Goal: Task Accomplishment & Management: Use online tool/utility

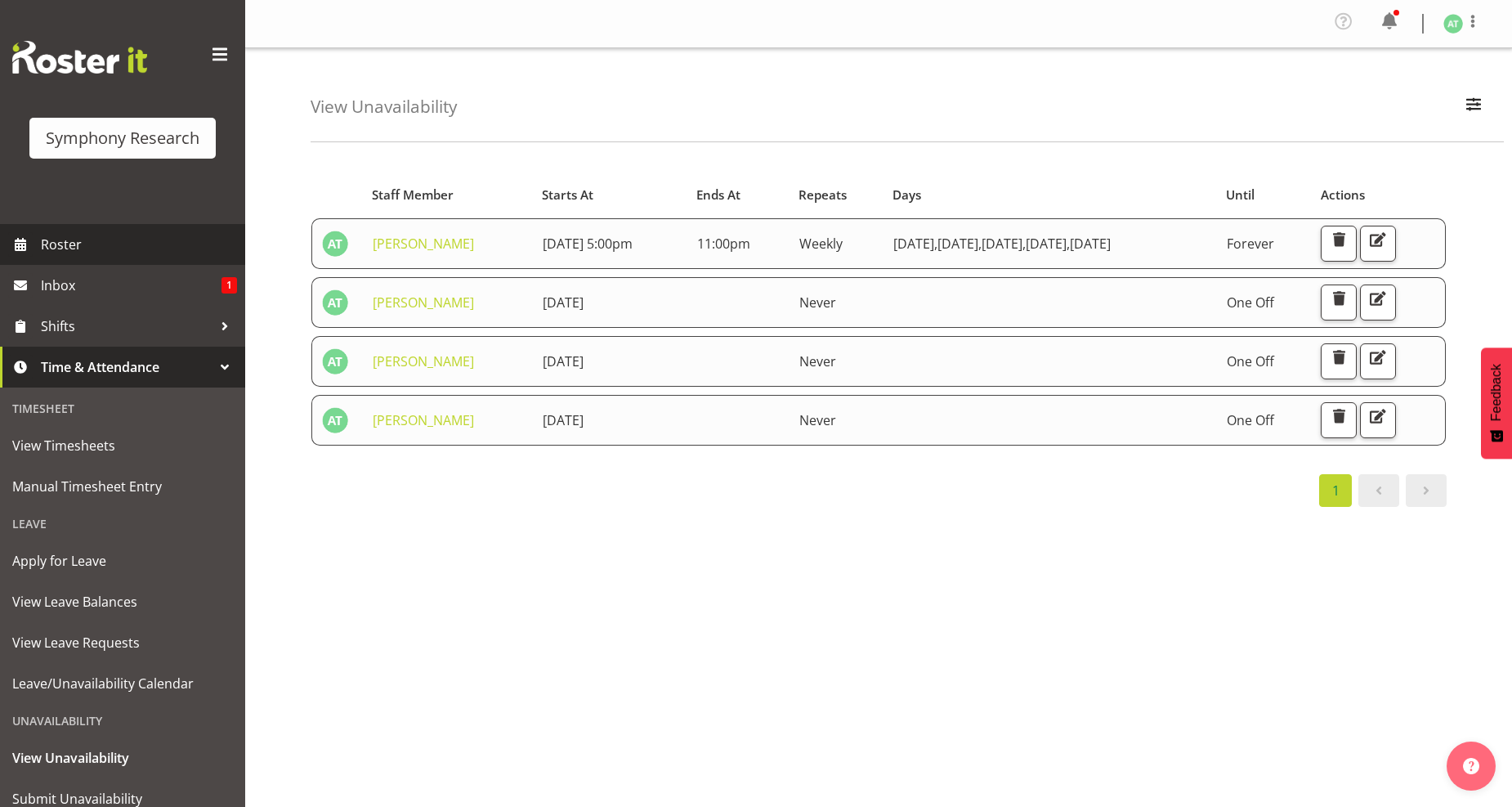
click at [66, 233] on span "Roster" at bounding box center [138, 244] width 196 height 25
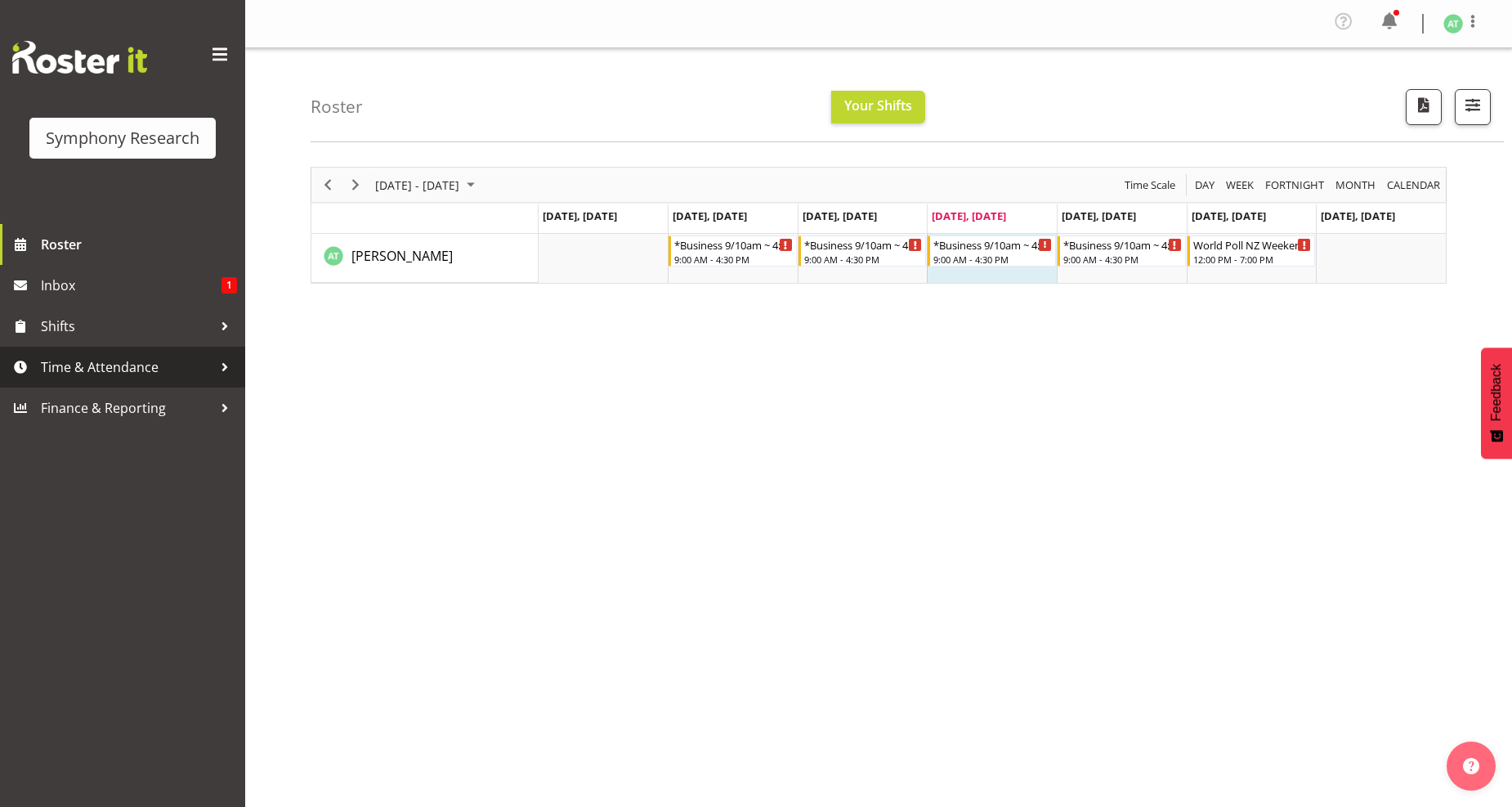
click at [110, 364] on span "Time & Attendance" at bounding box center [126, 367] width 171 height 25
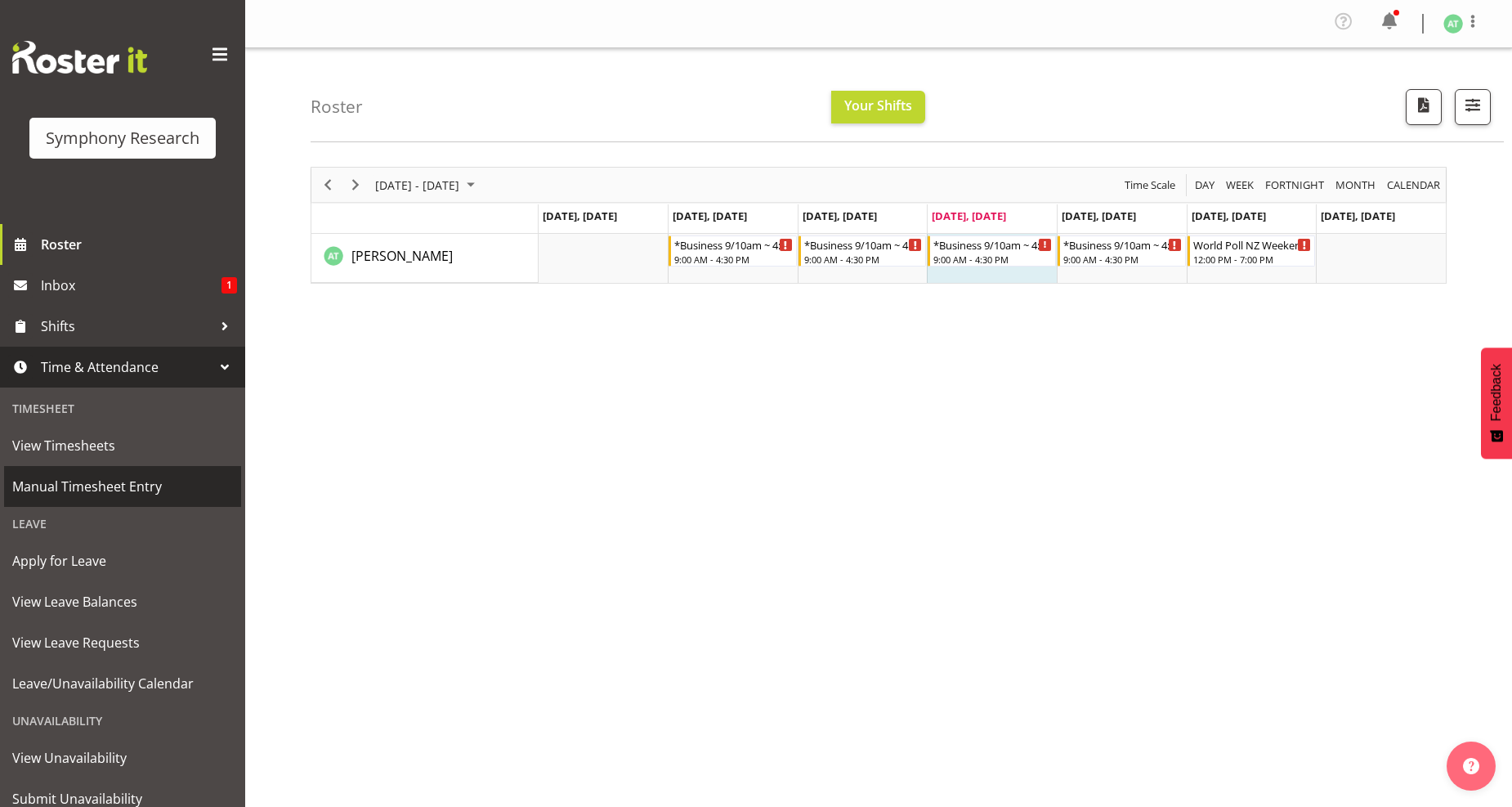
click at [99, 481] on span "Manual Timesheet Entry" at bounding box center [122, 486] width 221 height 25
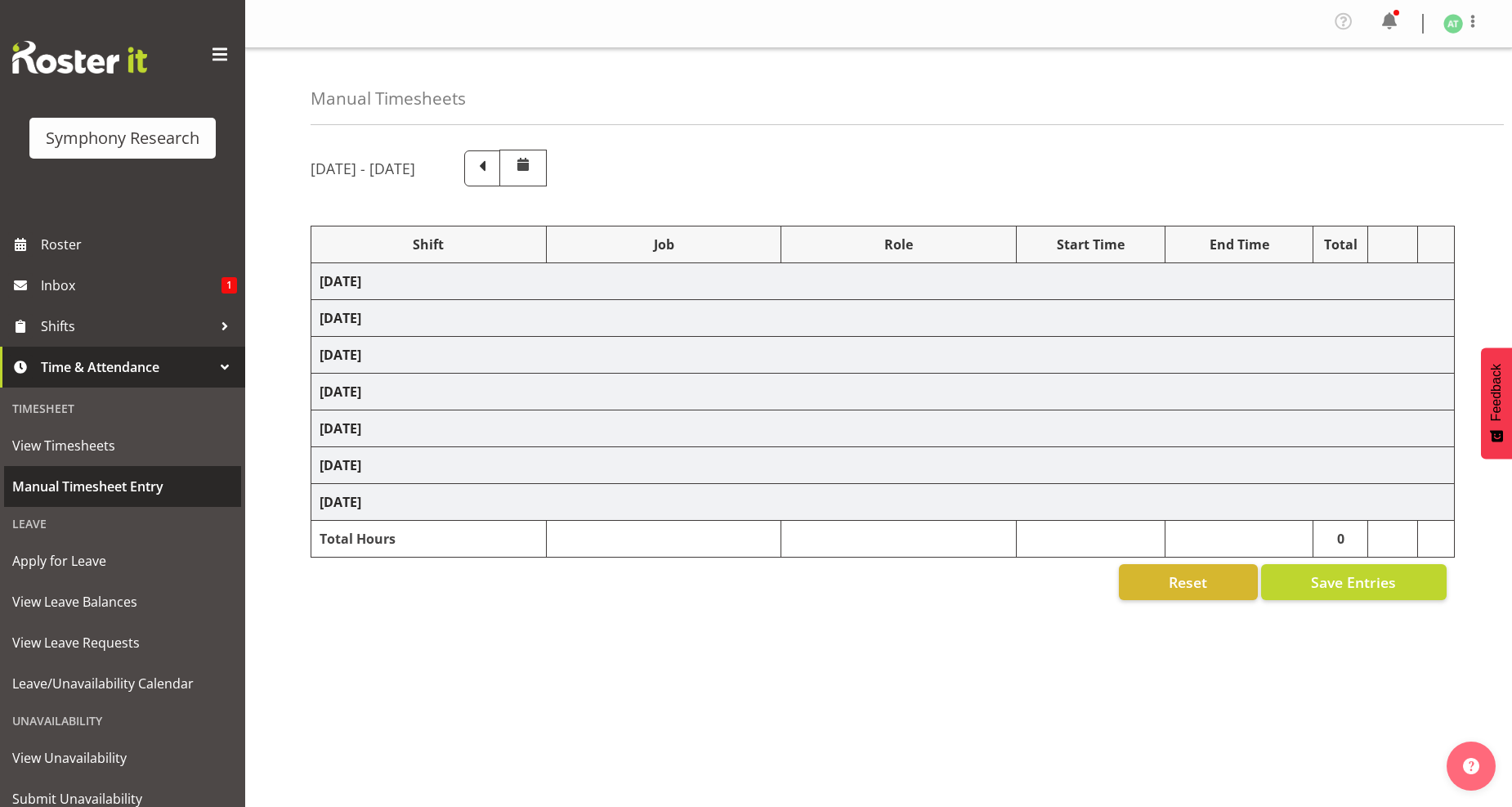
select select "26078"
select select "10242"
select select "26078"
select select "10242"
select select "47"
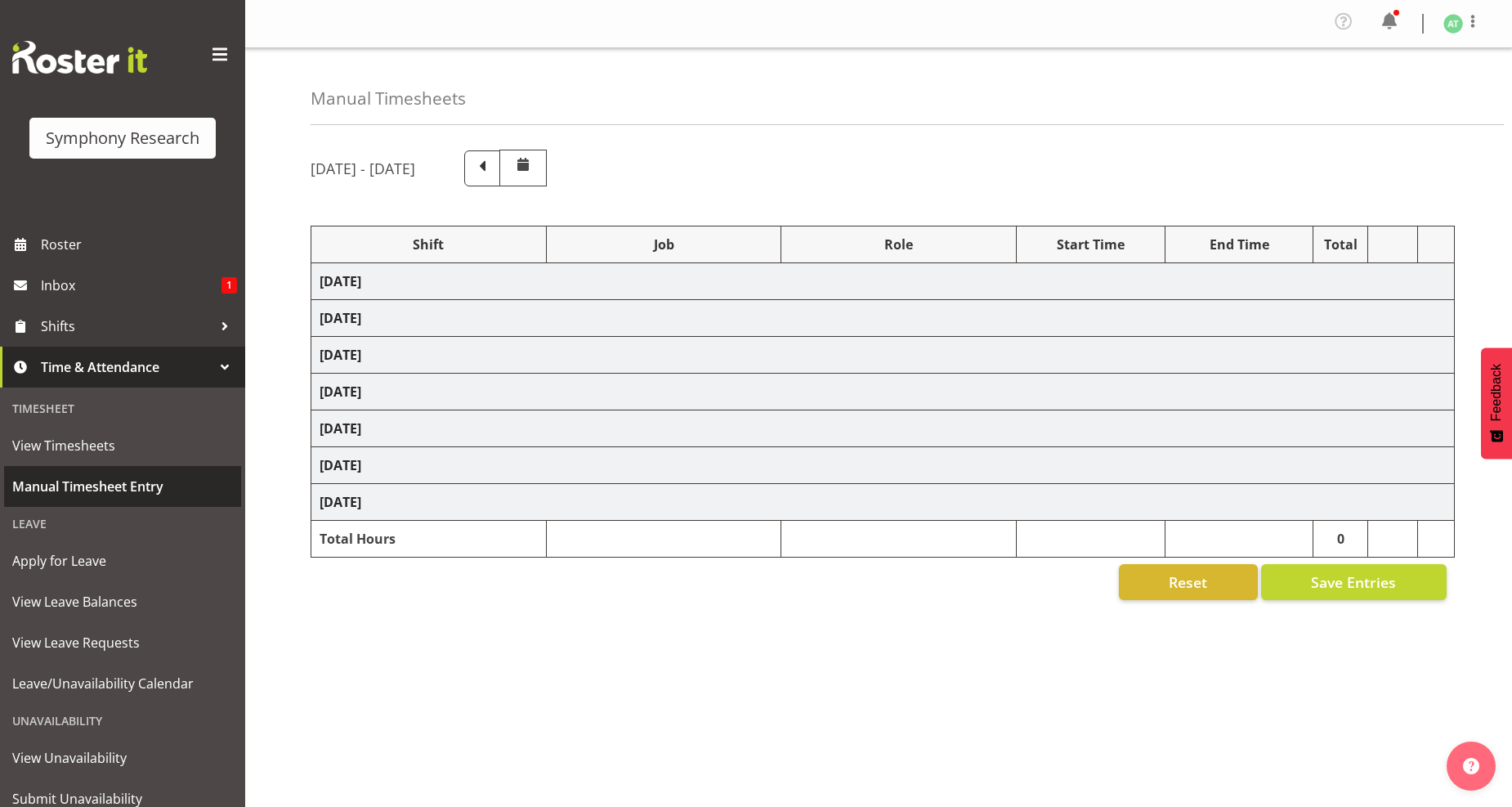
select select "26078"
select select "10242"
select select "47"
select select "26078"
select select "760"
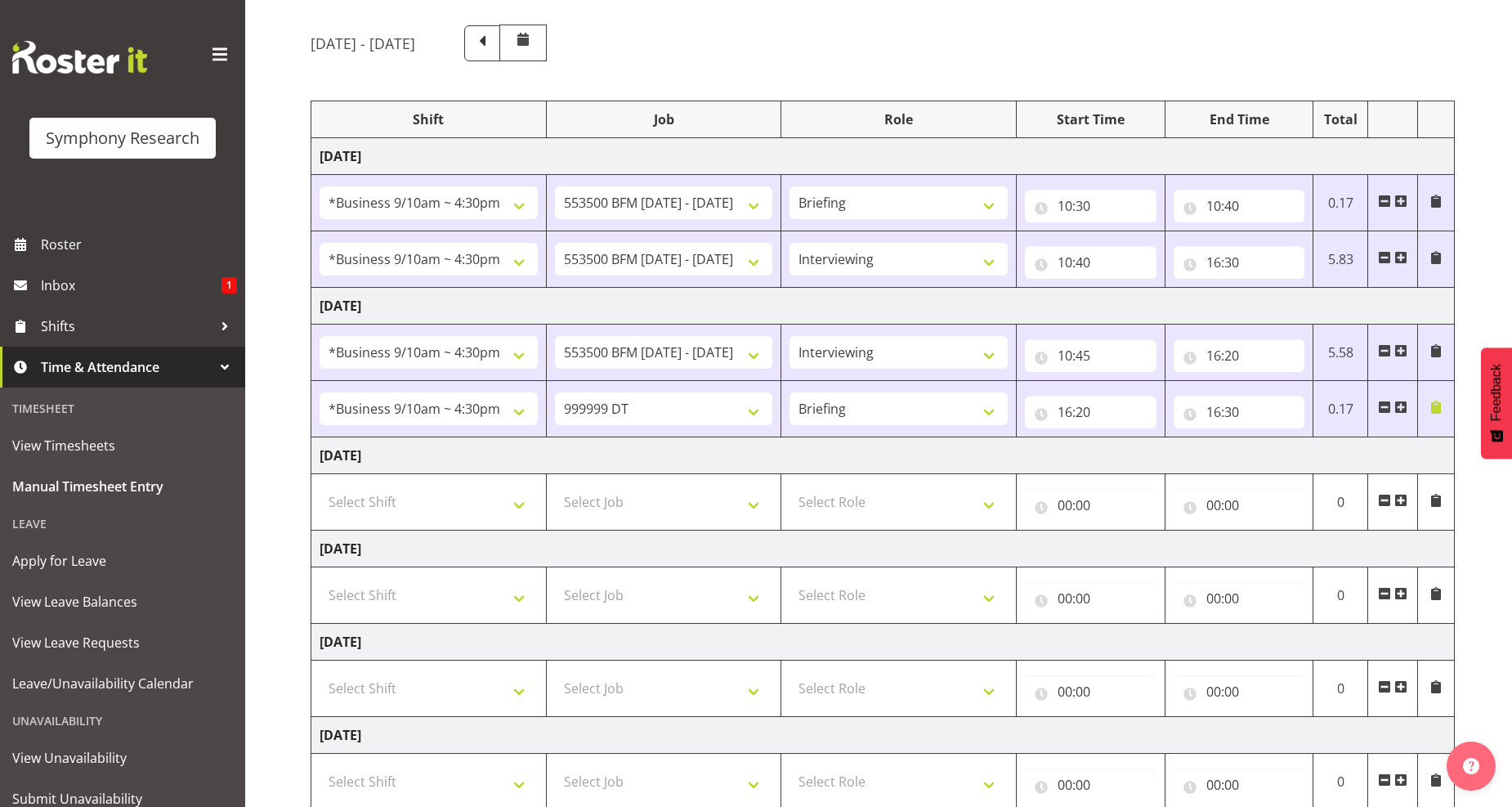
scroll to position [181, 0]
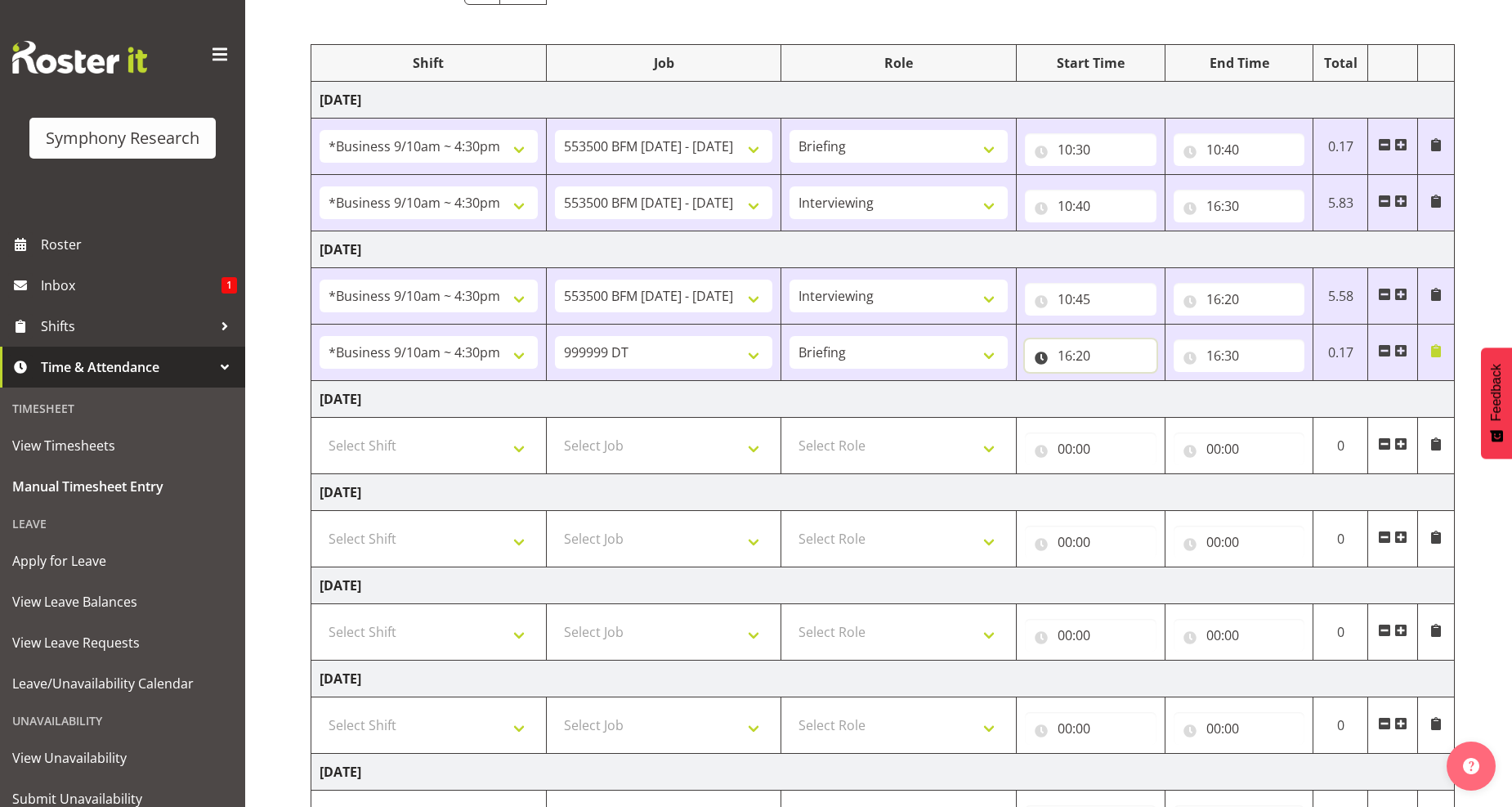
click at [1077, 353] on input "16:20" at bounding box center [1091, 355] width 132 height 33
click at [1174, 399] on select "00 01 02 03 04 05 06 07 08 09 10 11 12 13 14 15 16 17 18 19 20 21 22 23 24 25 2…" at bounding box center [1180, 397] width 37 height 33
select select "15"
click at [1161, 382] on select "00 01 02 03 04 05 06 07 08 09 10 11 12 13 14 15 16 17 18 19 20 21 22 23 24 25 2…" at bounding box center [1180, 397] width 37 height 33
type input "16:15"
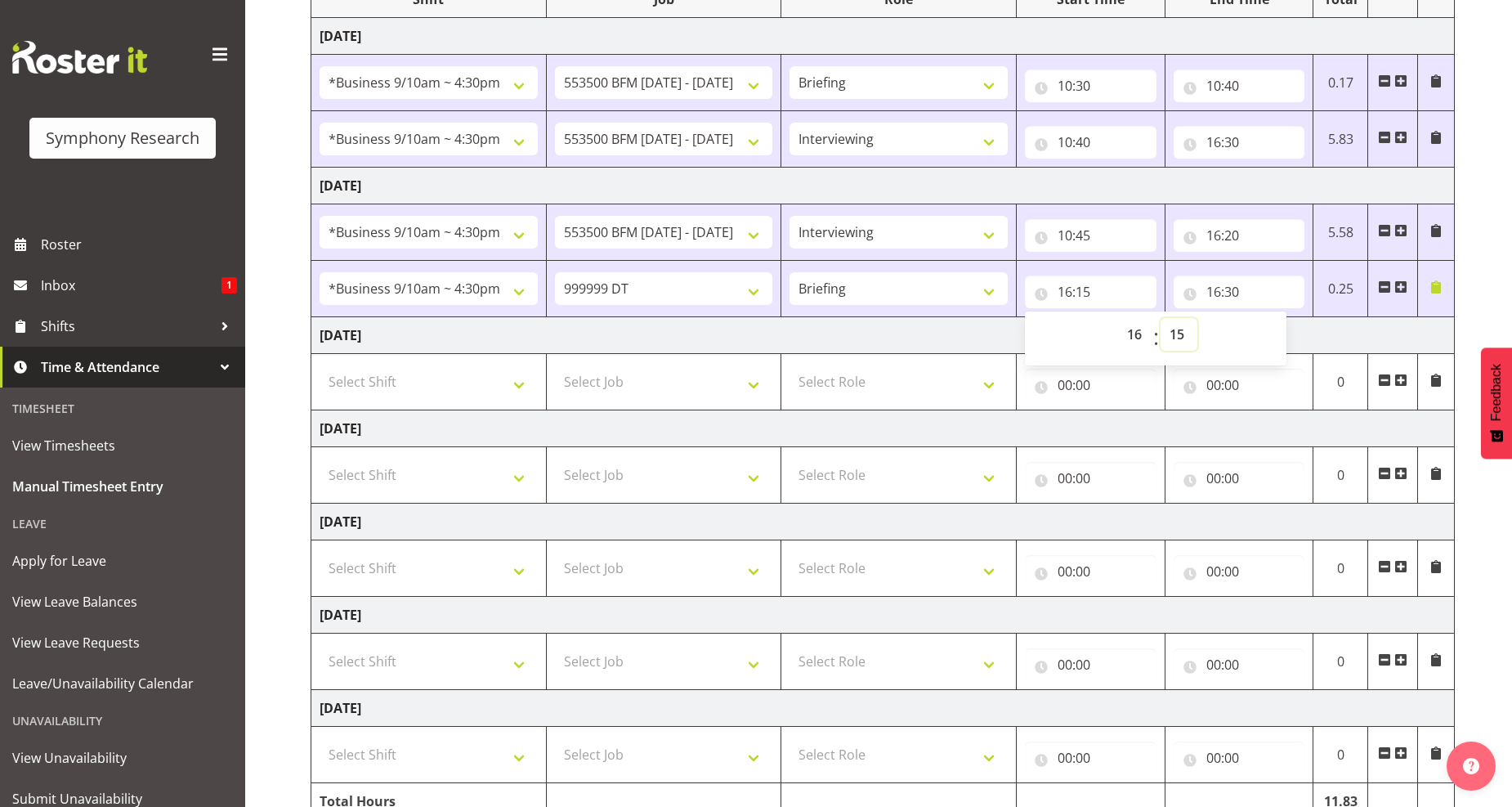
scroll to position [329, 0]
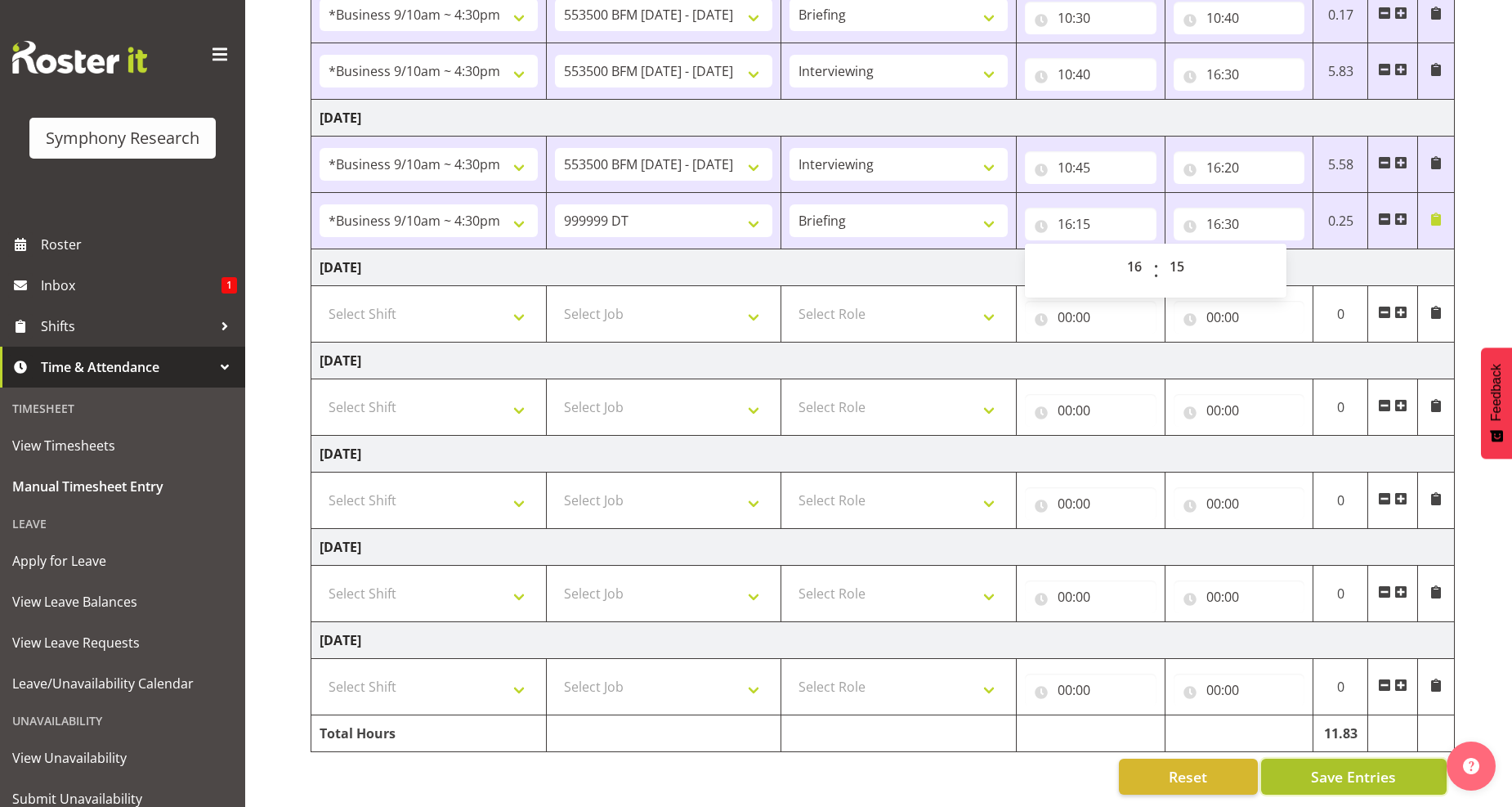
click at [1336, 766] on span "Save Entries" at bounding box center [1354, 776] width 85 height 21
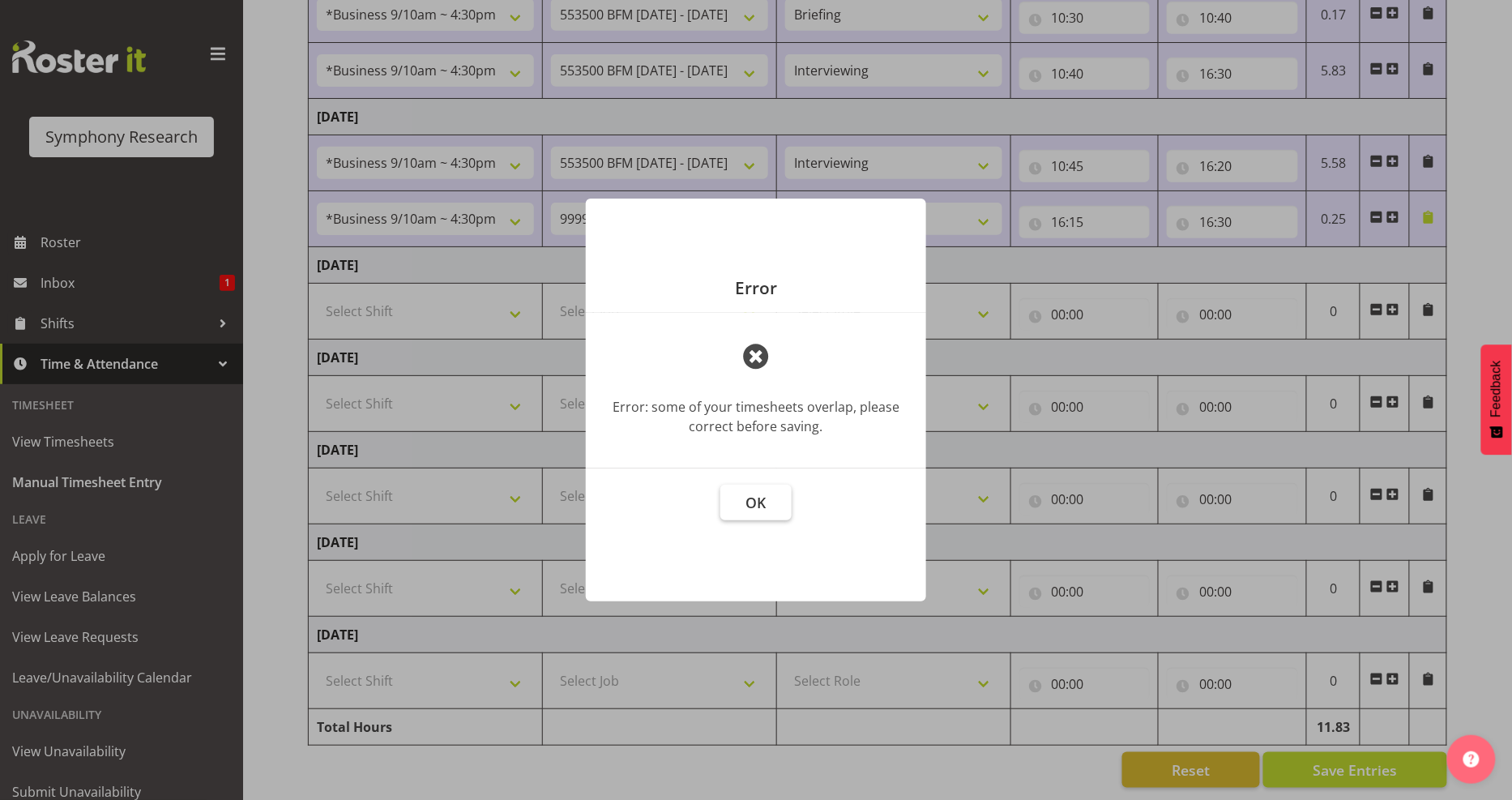
click at [746, 498] on span "OK" at bounding box center [756, 502] width 20 height 19
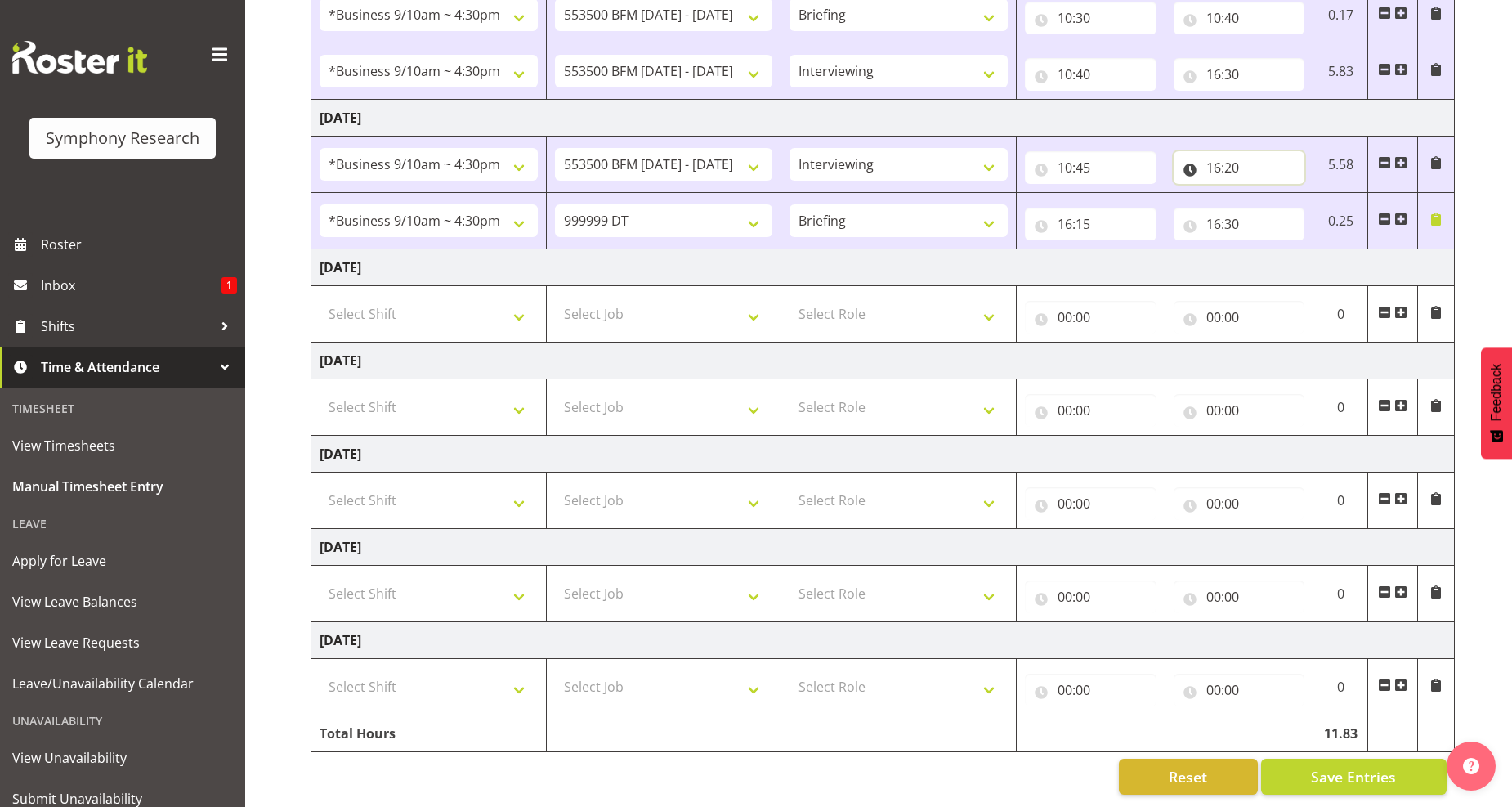
click at [1218, 156] on input "16:20" at bounding box center [1239, 167] width 132 height 33
click at [1325, 193] on select "00 01 02 03 04 05 06 07 08 09 10 11 12 13 14 15 16 17 18 19 20 21 22 23 24 25 2…" at bounding box center [1328, 209] width 37 height 33
select select "15"
click at [1310, 193] on select "00 01 02 03 04 05 06 07 08 09 10 11 12 13 14 15 16 17 18 19 20 21 22 23 24 25 2…" at bounding box center [1328, 209] width 37 height 33
type input "16:15"
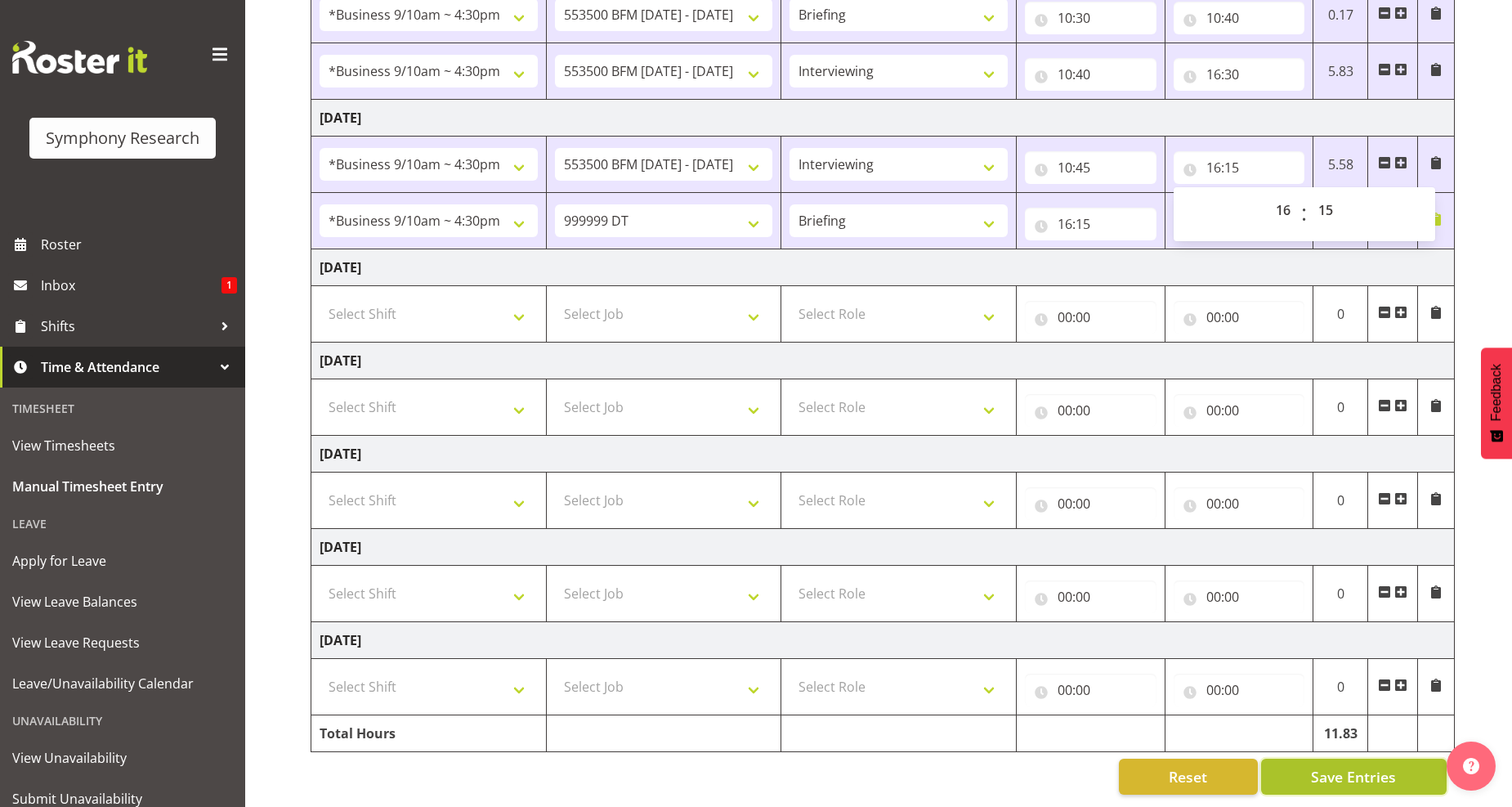
click at [1357, 767] on span "Save Entries" at bounding box center [1354, 776] width 85 height 21
click at [1341, 766] on span "Save Entries" at bounding box center [1354, 776] width 85 height 21
click at [1356, 766] on span "Save Entries" at bounding box center [1354, 776] width 85 height 21
click at [1354, 766] on span "Save Entries" at bounding box center [1354, 776] width 85 height 21
click at [1341, 766] on span "Save Entries" at bounding box center [1354, 776] width 85 height 21
